Goal: Transaction & Acquisition: Purchase product/service

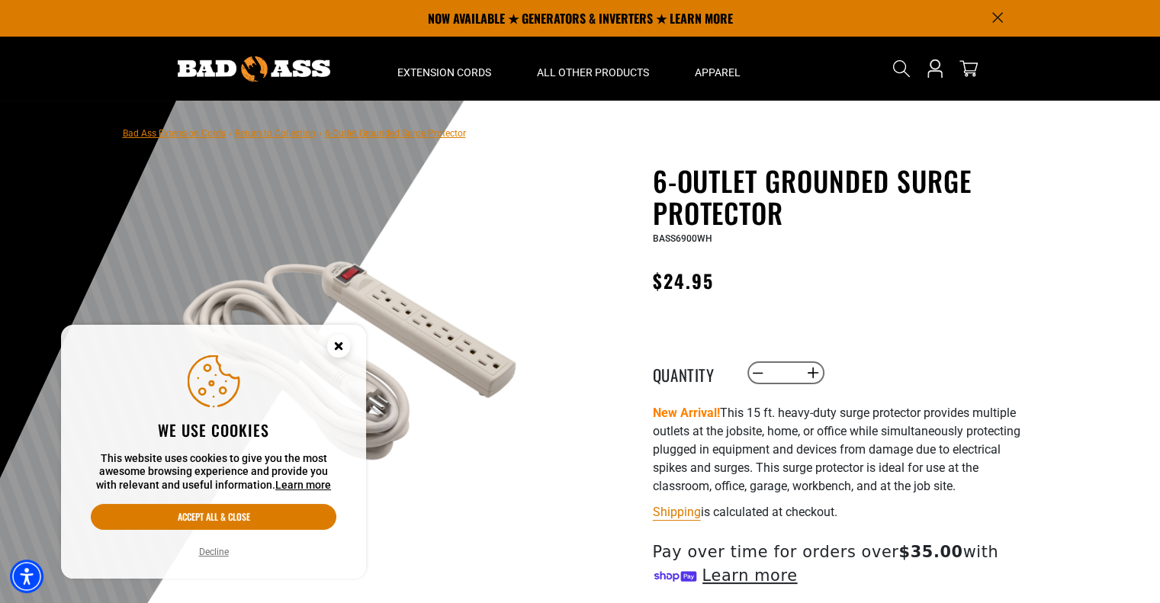
click at [342, 341] on circle "Close this option" at bounding box center [338, 346] width 23 height 23
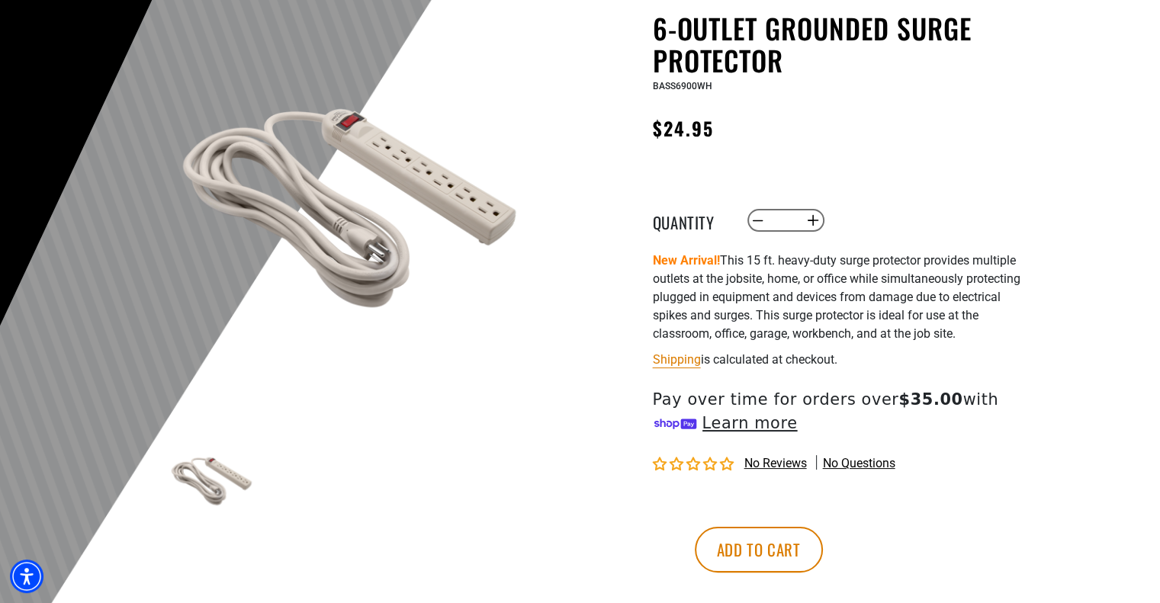
scroll to position [305, 0]
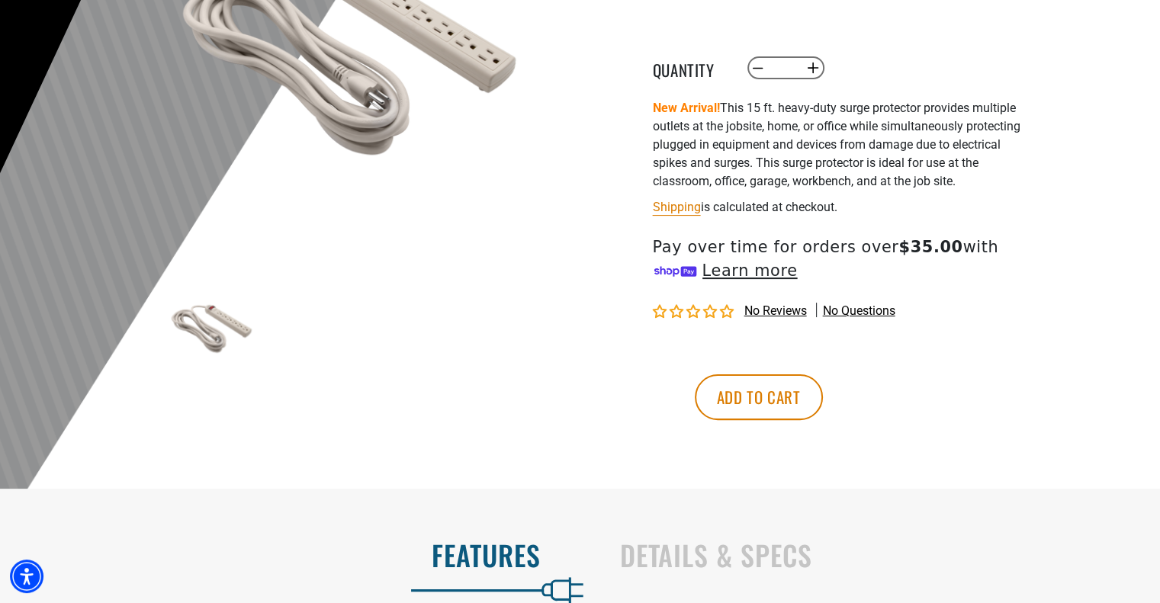
drag, startPoint x: 869, startPoint y: 401, endPoint x: 368, endPoint y: 313, distance: 508.0
click at [823, 401] on button "Add to cart" at bounding box center [759, 397] width 128 height 46
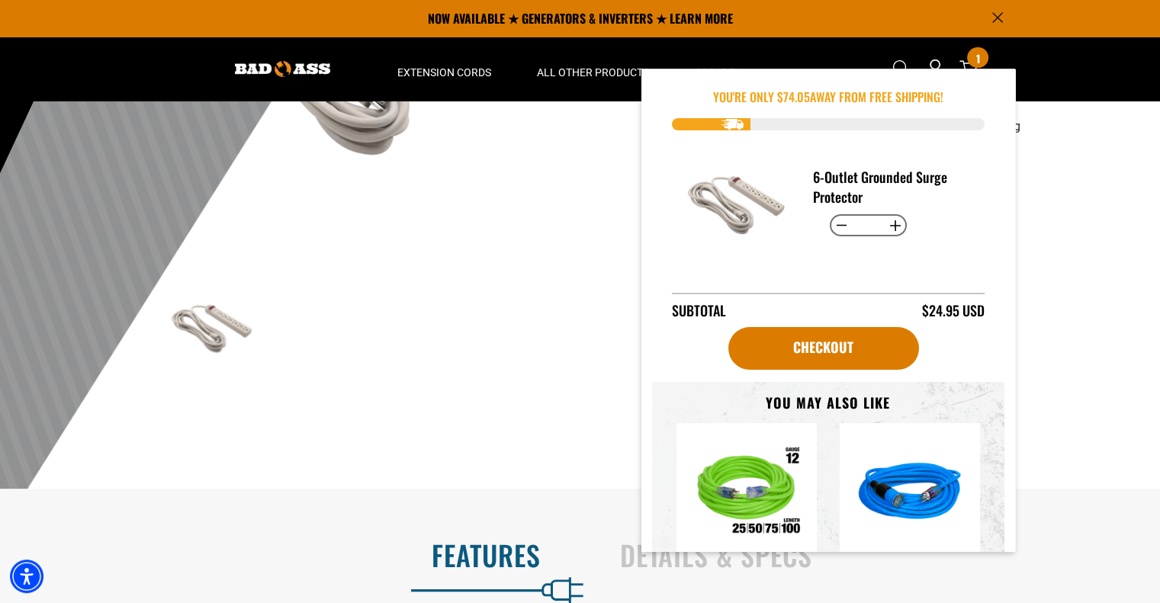
click at [499, 281] on div "Previous Next" at bounding box center [352, 326] width 374 height 95
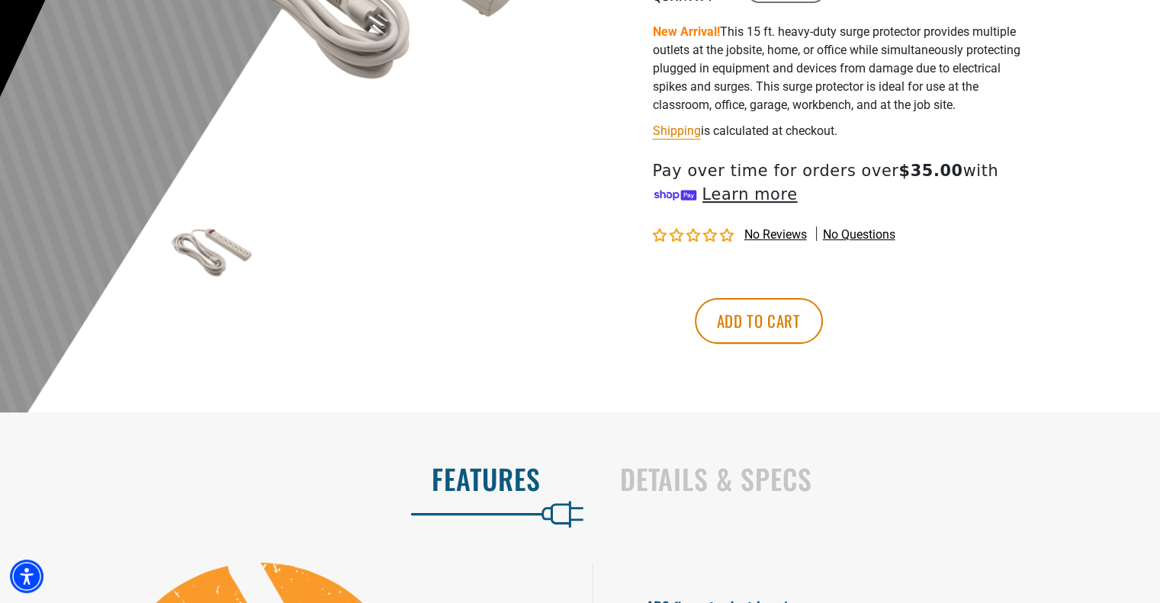
scroll to position [0, 0]
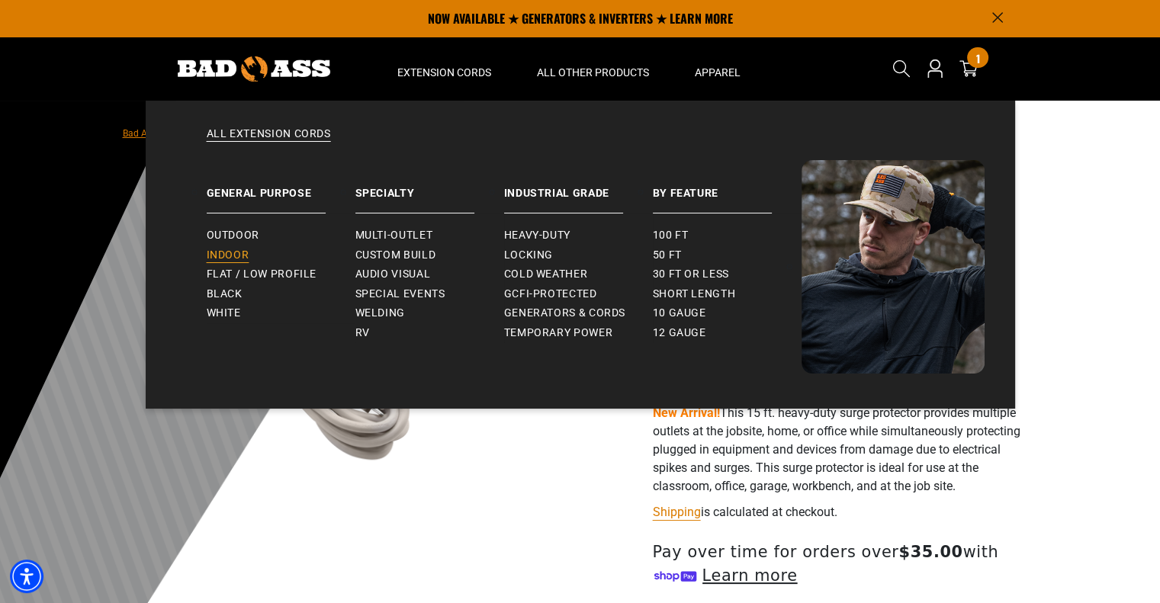
click at [220, 256] on span "Indoor" at bounding box center [228, 256] width 43 height 14
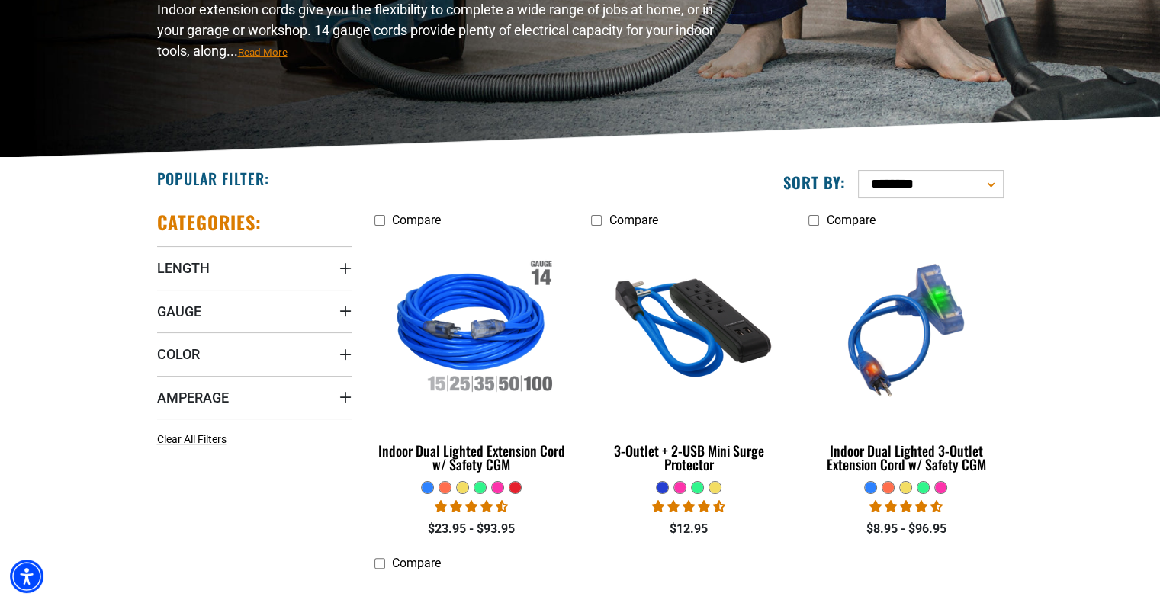
scroll to position [381, 0]
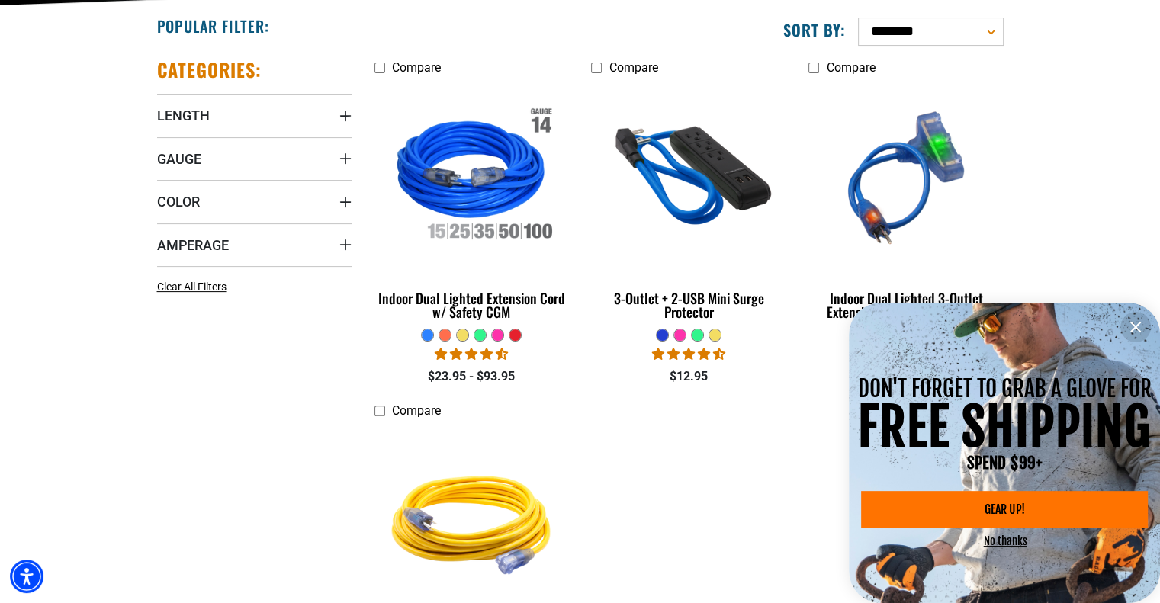
click at [1139, 330] on icon "information" at bounding box center [1135, 327] width 9 height 9
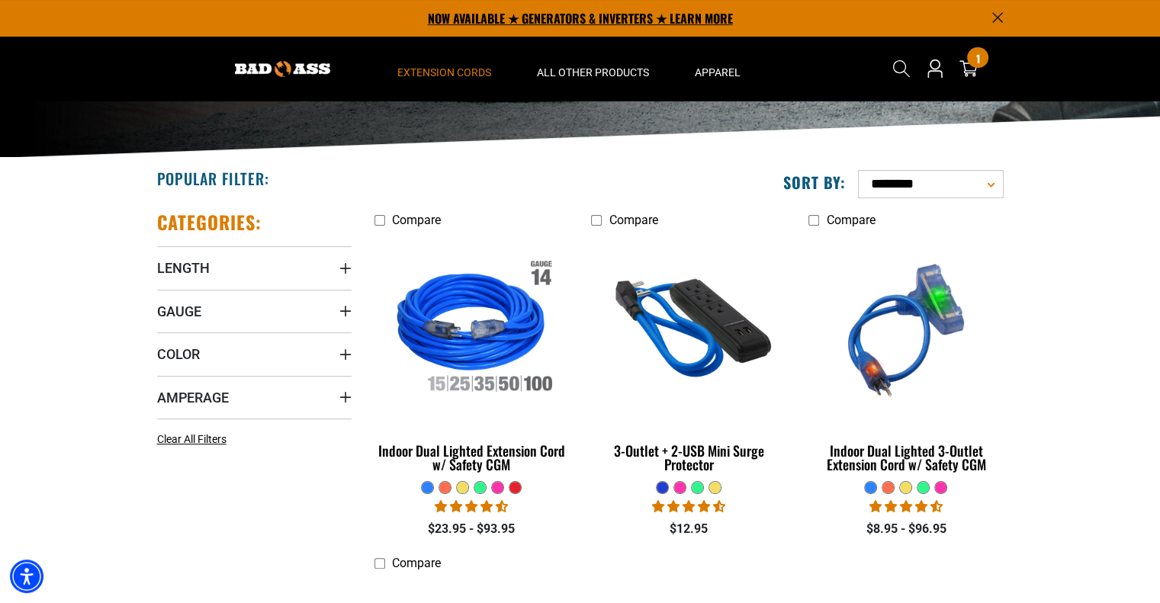
scroll to position [153, 0]
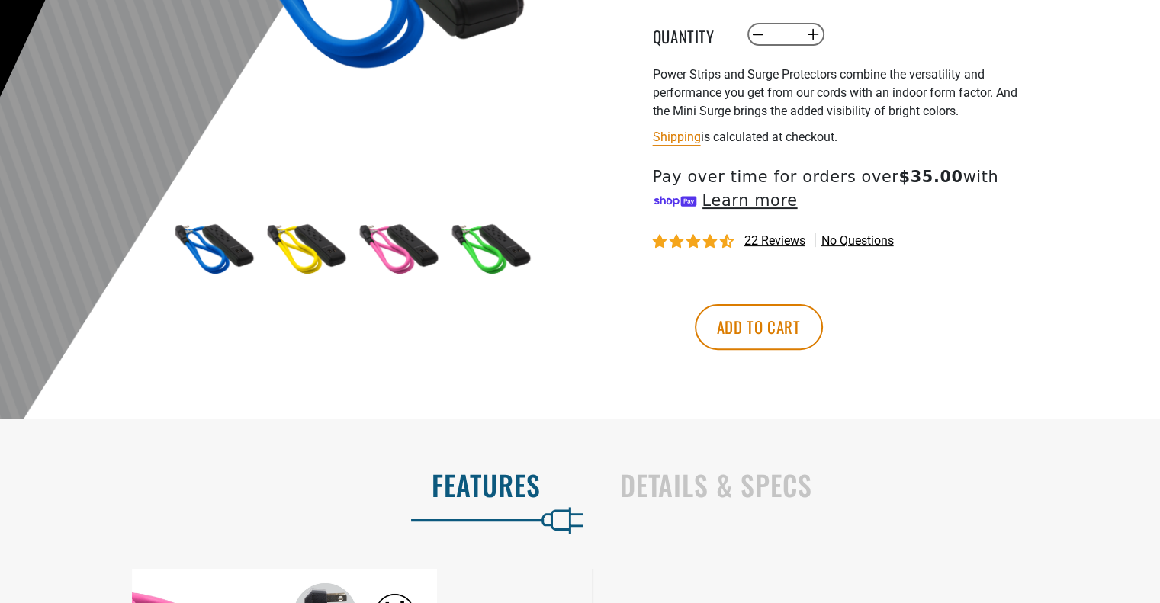
scroll to position [76, 0]
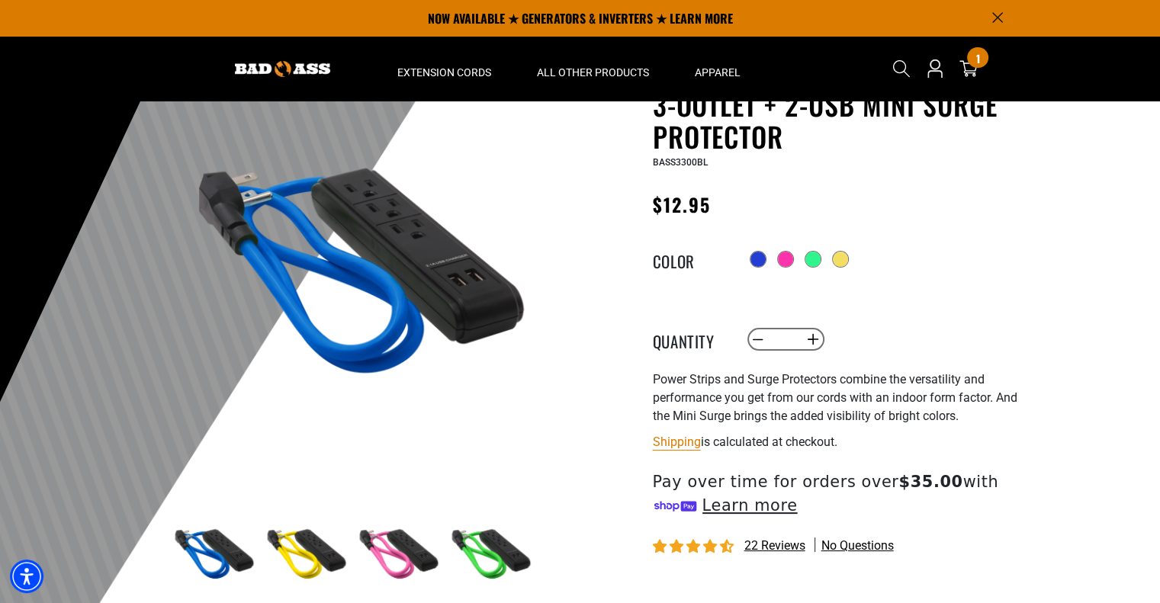
drag, startPoint x: 783, startPoint y: 260, endPoint x: 775, endPoint y: 260, distance: 8.4
click at [783, 260] on div at bounding box center [785, 259] width 17 height 17
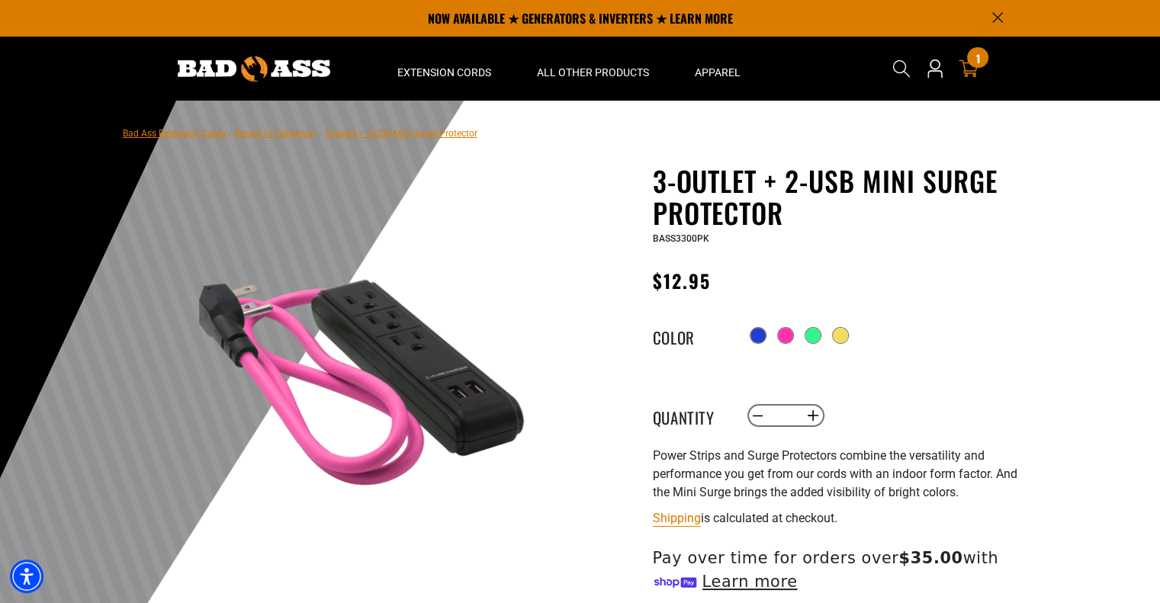
click at [978, 69] on link "1 1 item" at bounding box center [968, 68] width 24 height 18
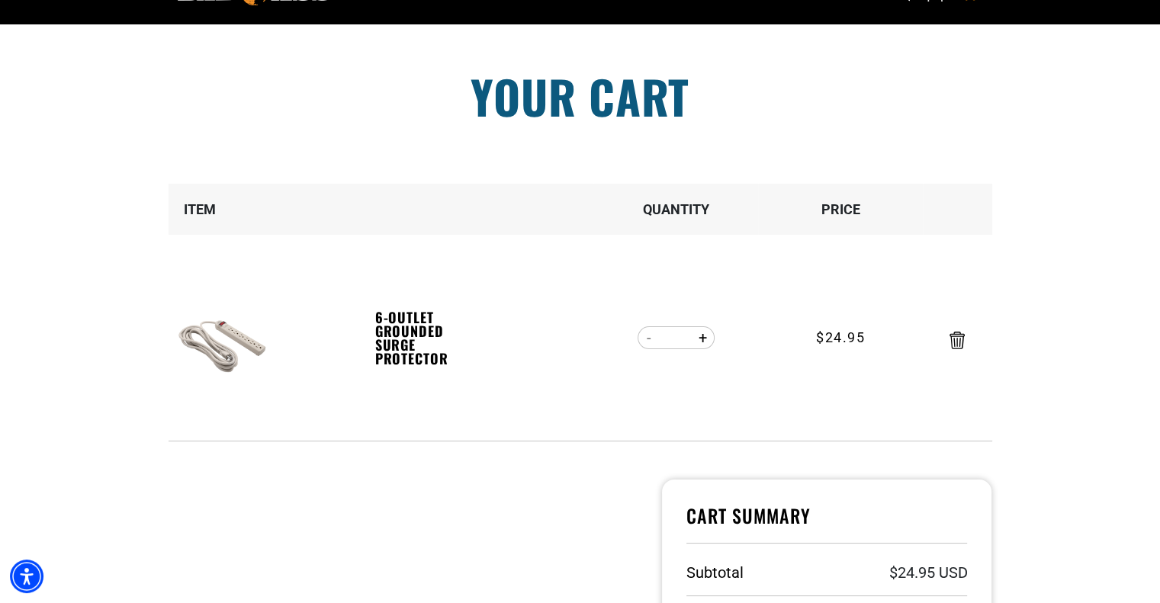
scroll to position [458, 0]
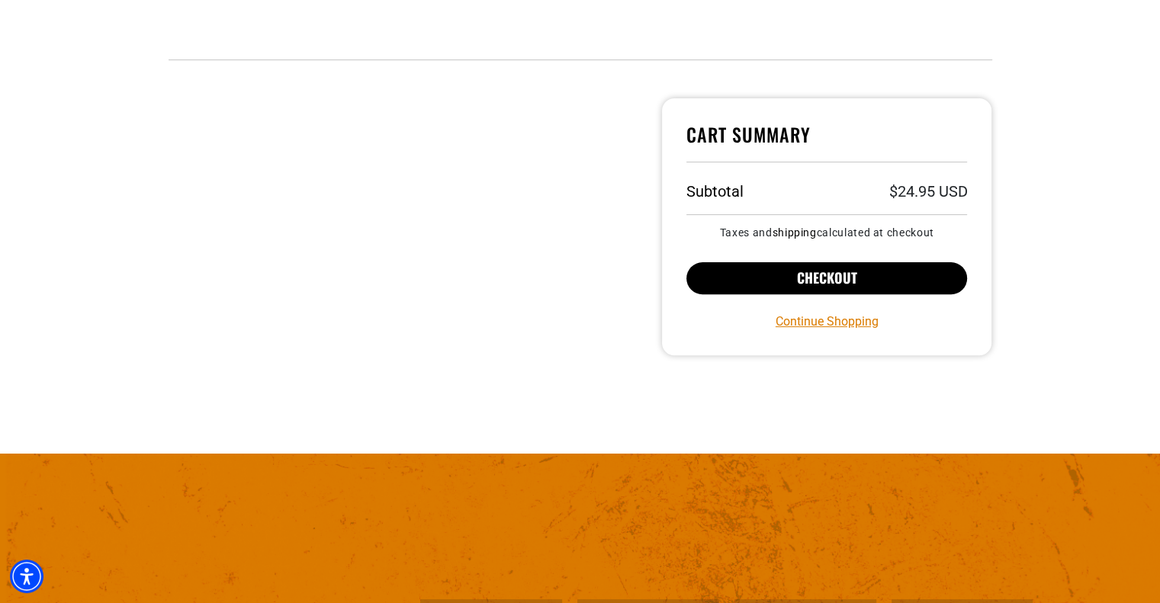
click at [833, 274] on button "Checkout" at bounding box center [826, 278] width 281 height 32
